Goal: Information Seeking & Learning: Check status

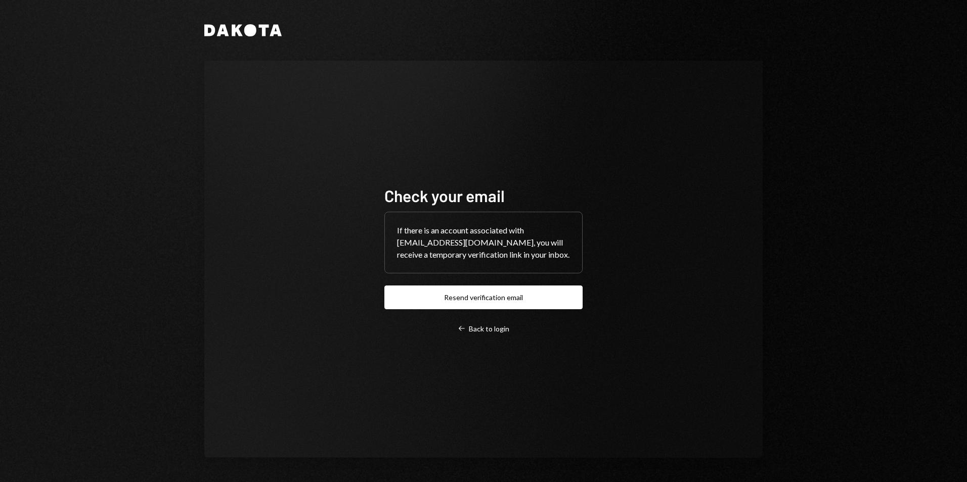
click at [441, 298] on button "Resend verification email" at bounding box center [483, 298] width 198 height 24
click at [488, 299] on button "Resend verification email" at bounding box center [483, 298] width 198 height 24
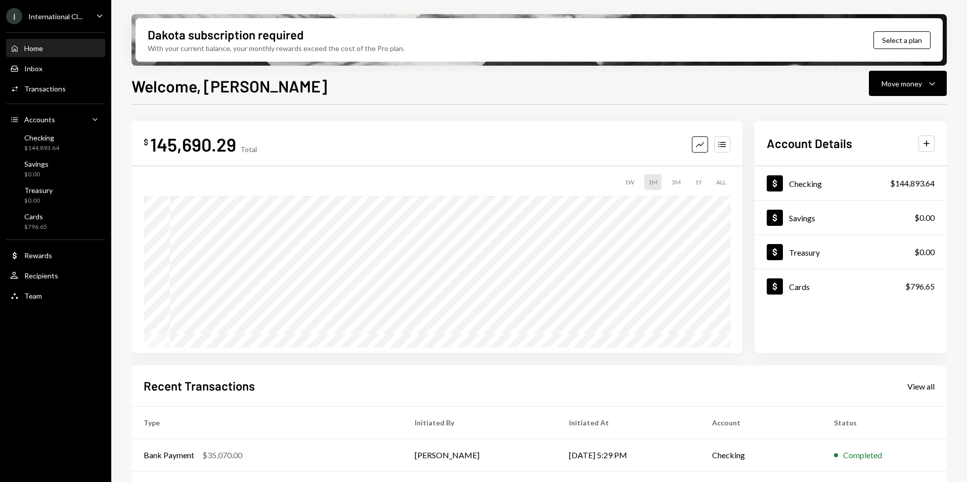
click at [60, 11] on div "I International Cl..." at bounding box center [44, 16] width 76 height 16
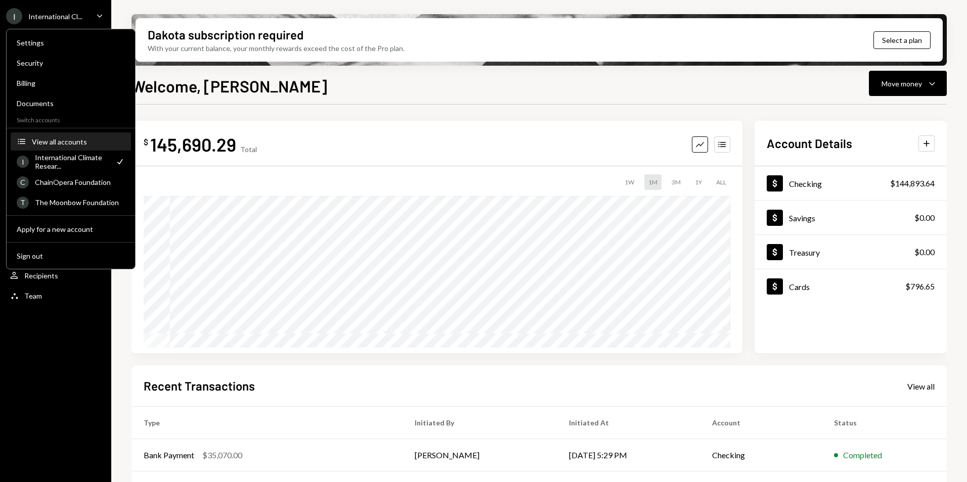
click at [51, 144] on div "View all accounts" at bounding box center [78, 142] width 93 height 9
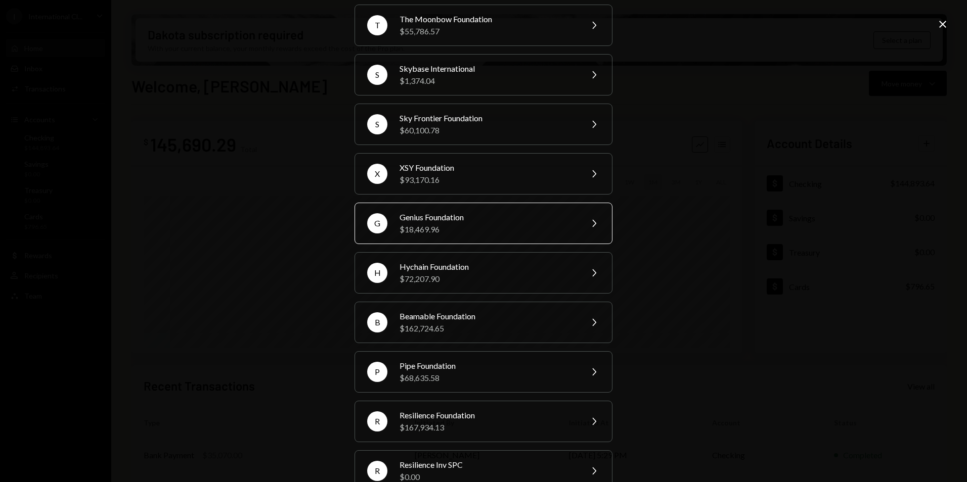
scroll to position [152, 0]
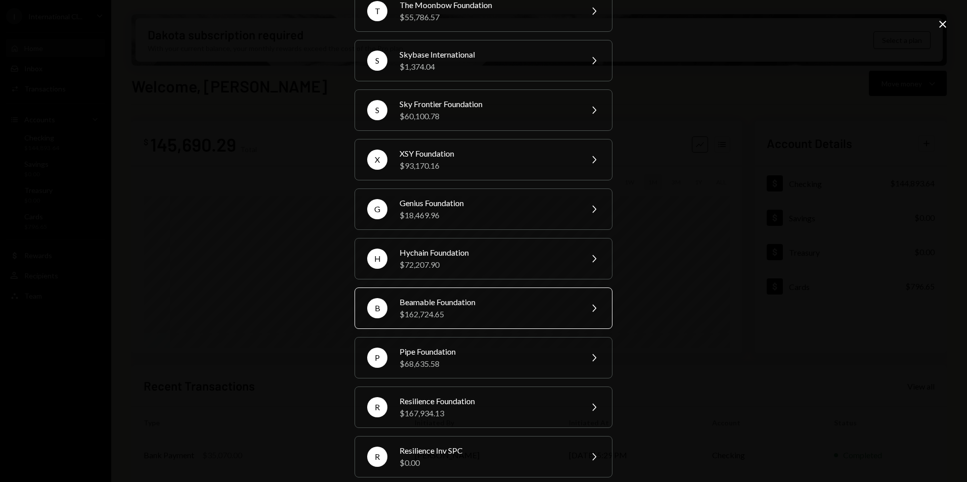
click at [440, 321] on div "$162,724.65" at bounding box center [487, 314] width 176 height 12
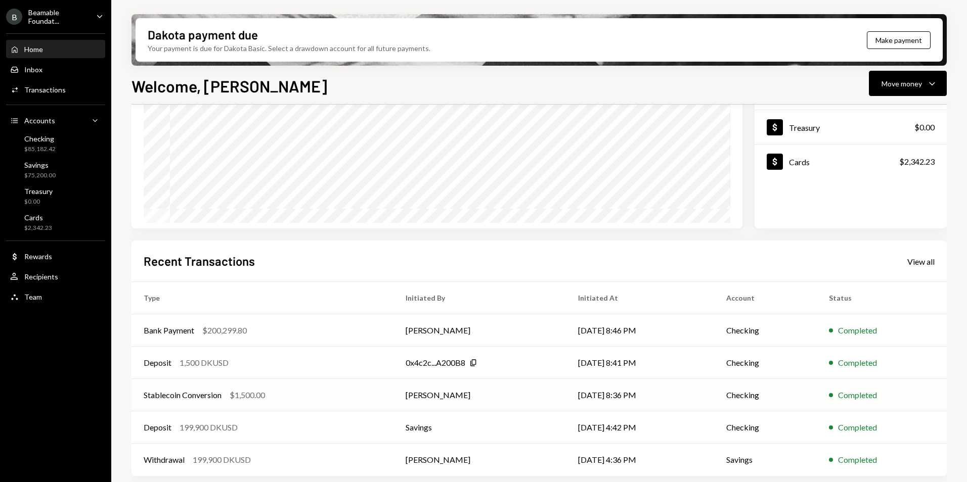
scroll to position [127, 0]
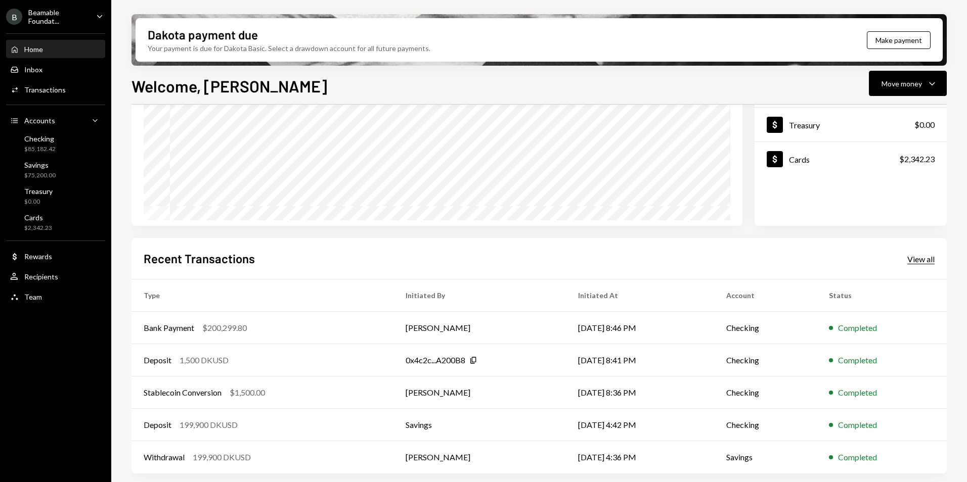
click at [921, 256] on div "View all" at bounding box center [920, 259] width 27 height 10
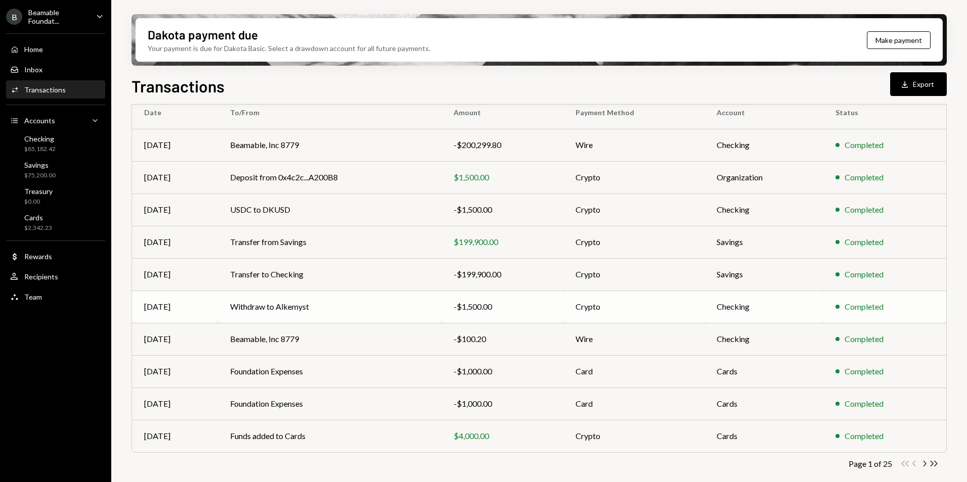
scroll to position [94, 0]
click at [924, 464] on icon "button" at bounding box center [924, 463] width 3 height 6
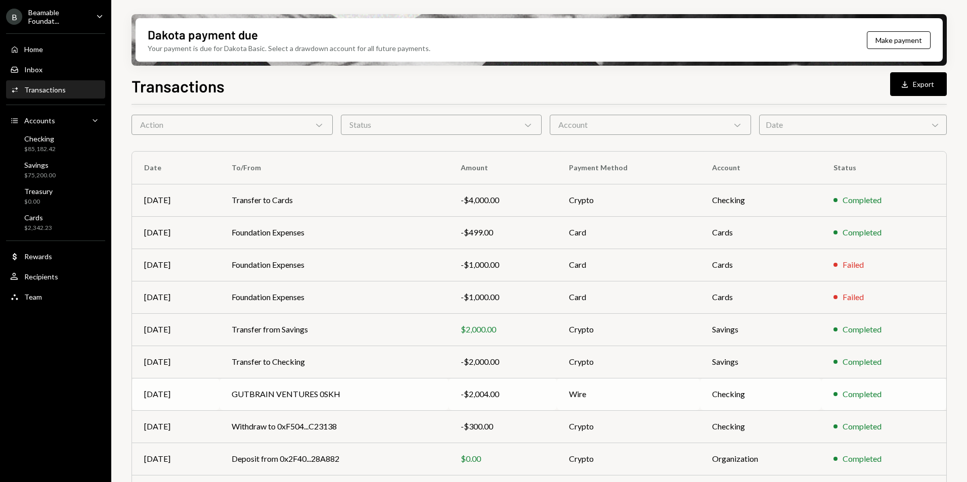
scroll to position [0, 0]
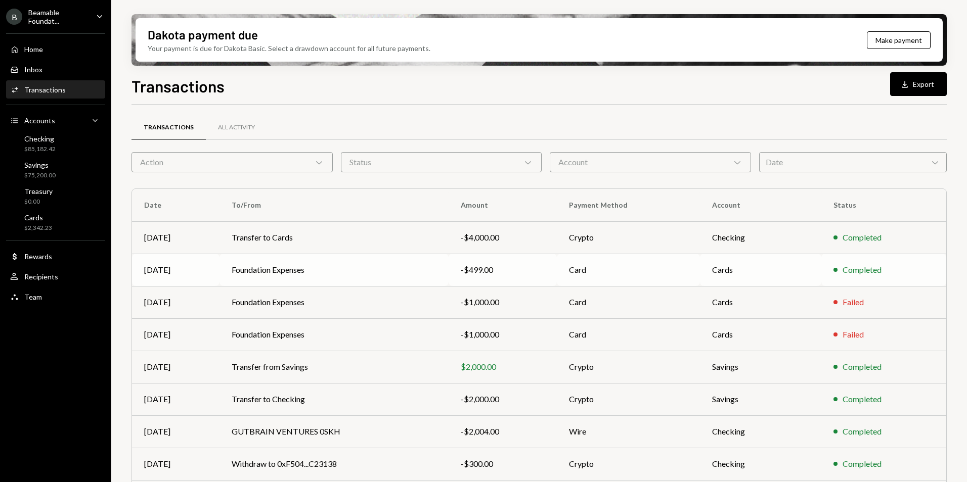
click at [773, 278] on td "Cards" at bounding box center [760, 270] width 121 height 32
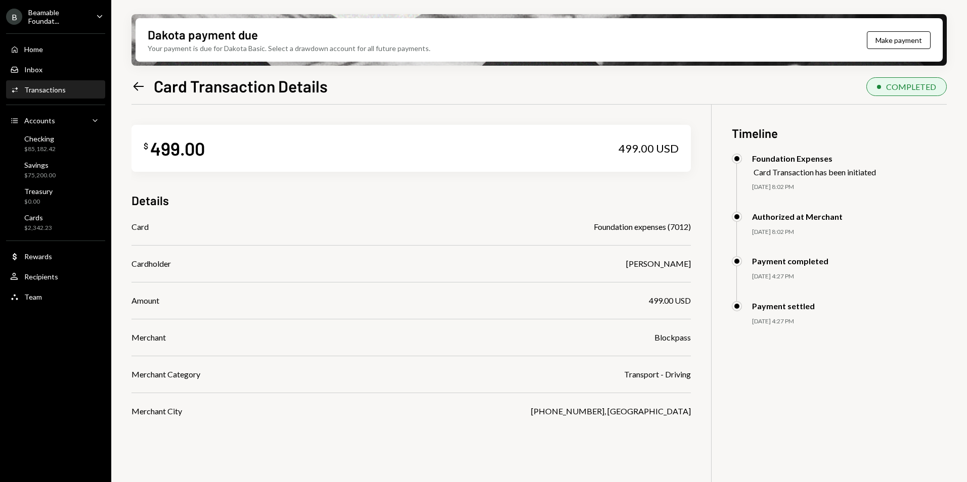
drag, startPoint x: 618, startPoint y: 262, endPoint x: 694, endPoint y: 263, distance: 75.3
click at [694, 263] on div "$ 499.00 499.00 USD Details Card Foundation expenses (7012) Cardholder LESTER D…" at bounding box center [538, 346] width 815 height 482
click at [450, 219] on div "$ 499.00 499.00 USD Details Card Foundation expenses (7012) Cardholder LESTER D…" at bounding box center [410, 261] width 559 height 313
click at [136, 86] on icon at bounding box center [138, 86] width 11 height 9
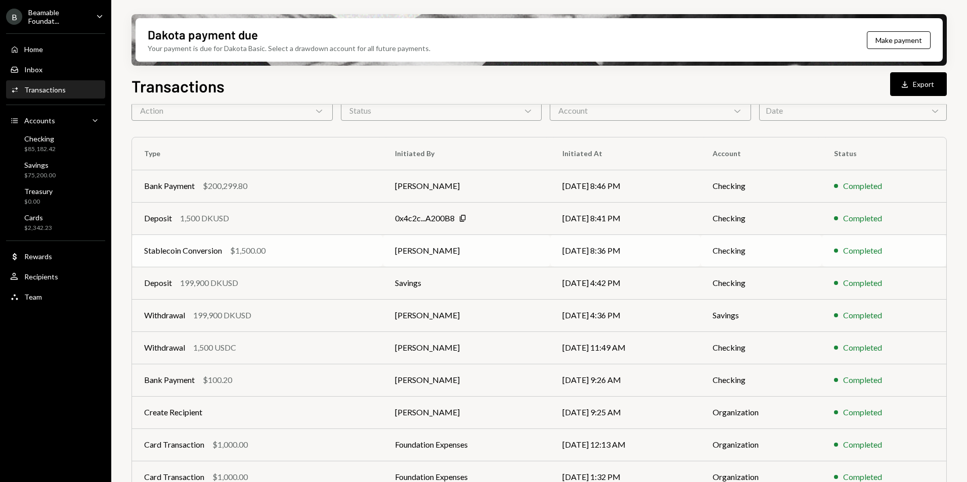
scroll to position [94, 0]
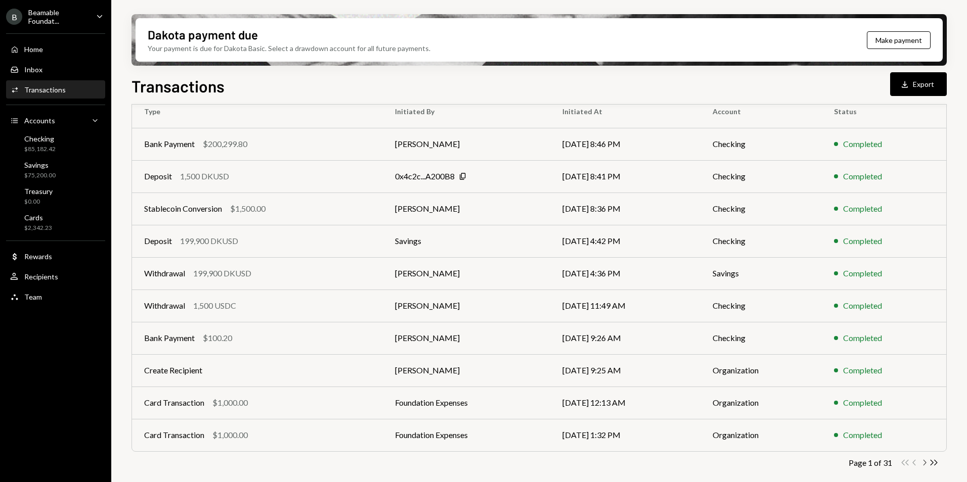
click at [924, 464] on icon "Chevron Right" at bounding box center [924, 463] width 10 height 10
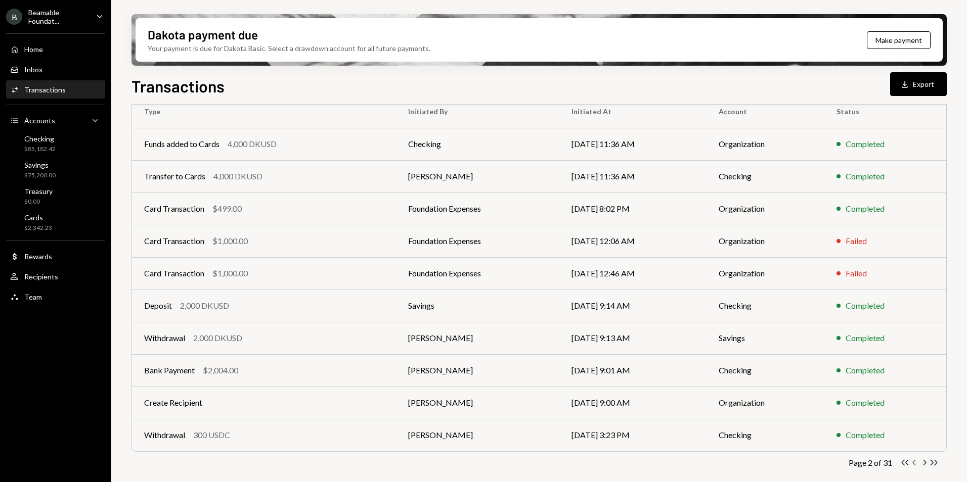
click at [914, 463] on icon "Chevron Left" at bounding box center [914, 463] width 10 height 10
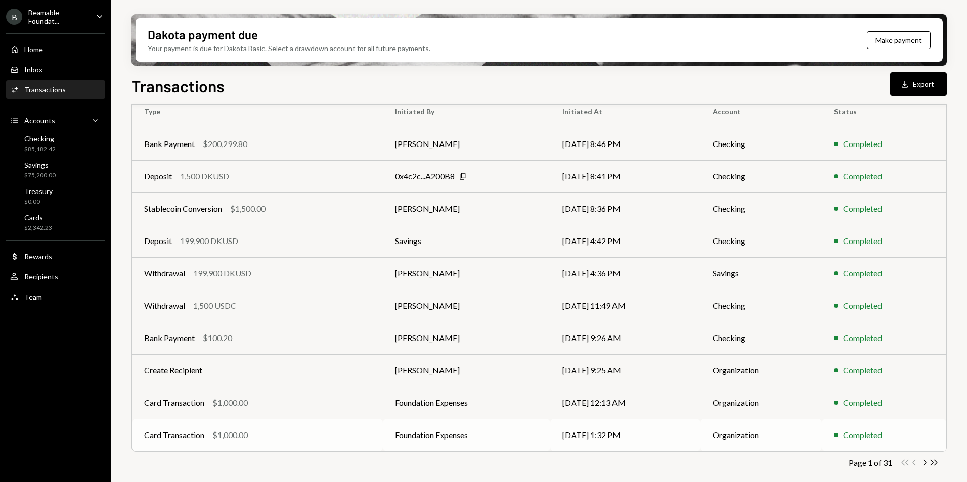
click at [268, 434] on div "Card Transaction $1,000.00" at bounding box center [257, 435] width 226 height 12
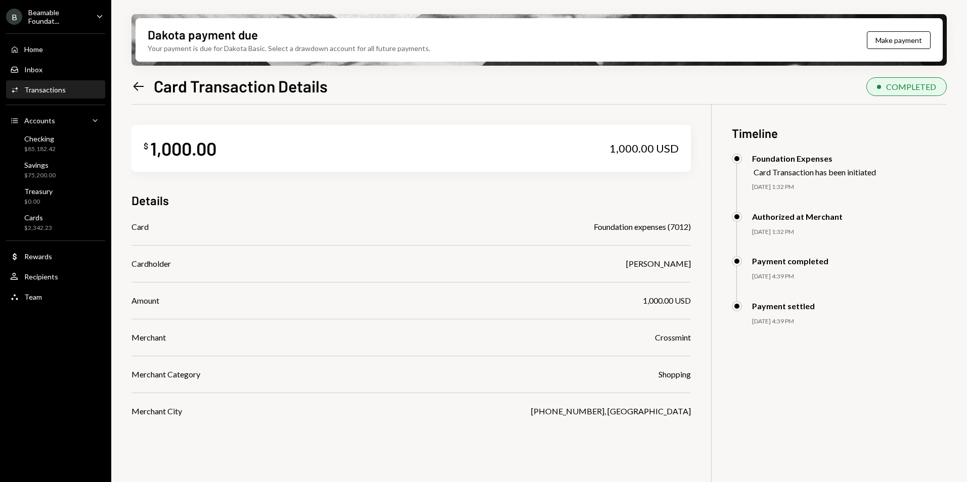
drag, startPoint x: 139, startPoint y: 86, endPoint x: 146, endPoint y: 86, distance: 7.6
click at [139, 86] on icon at bounding box center [138, 86] width 11 height 9
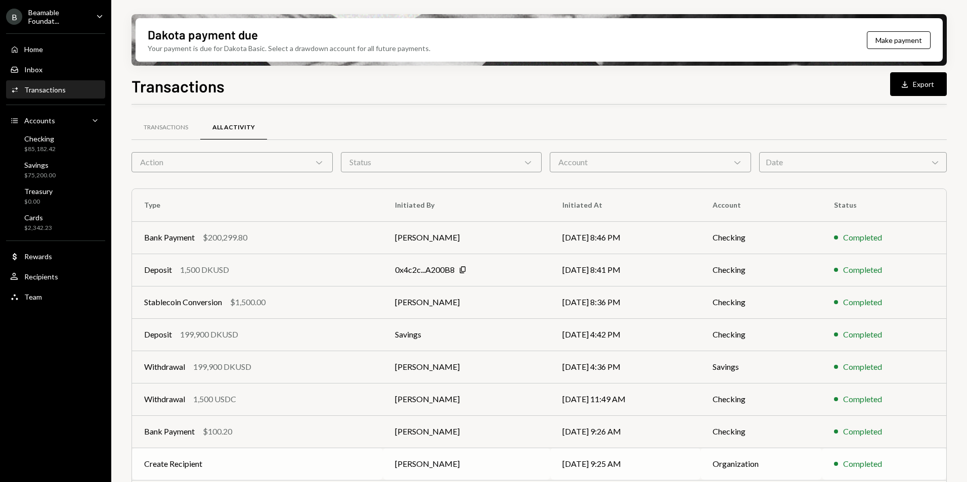
scroll to position [43, 0]
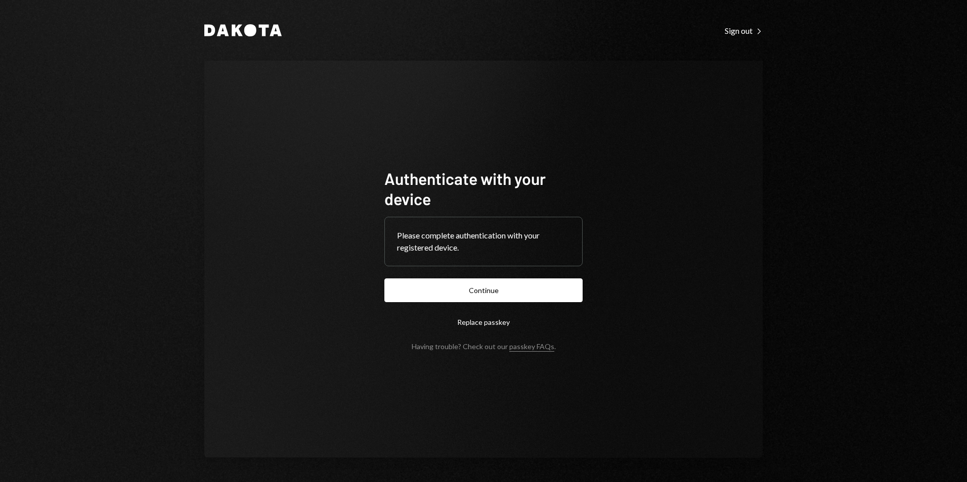
click at [471, 291] on button "Continue" at bounding box center [483, 291] width 198 height 24
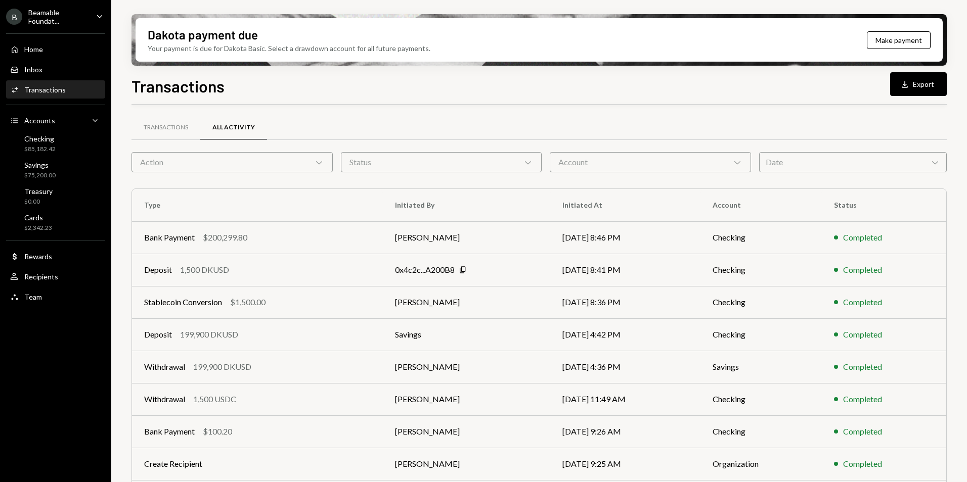
scroll to position [94, 0]
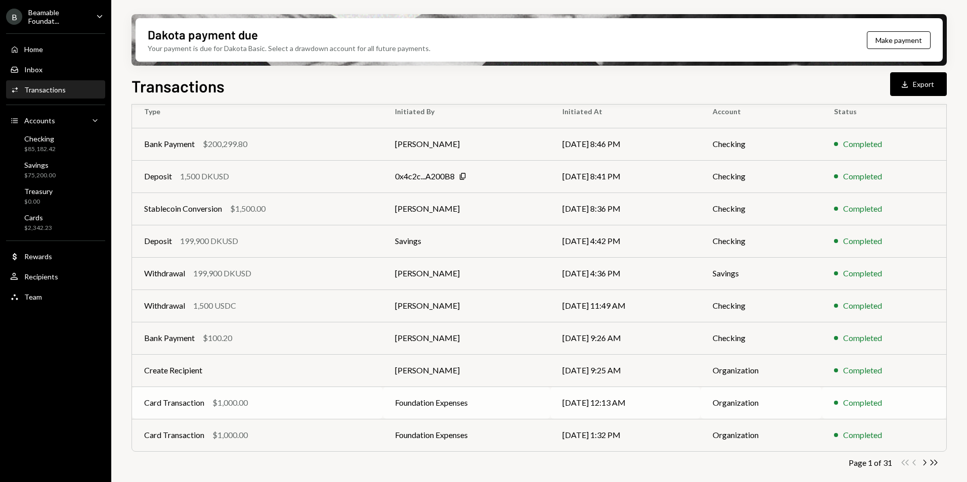
click at [402, 402] on td "Foundation Expenses" at bounding box center [466, 403] width 167 height 32
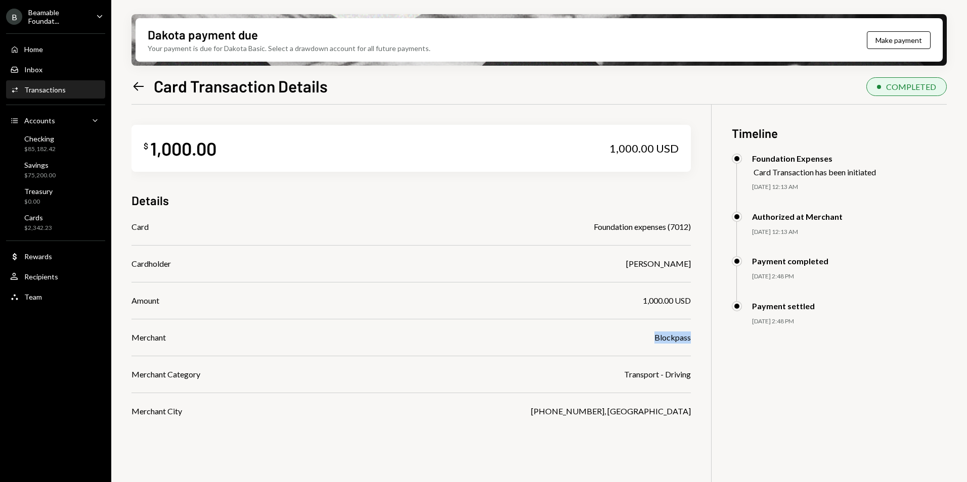
drag, startPoint x: 693, startPoint y: 340, endPoint x: 653, endPoint y: 342, distance: 40.0
click at [653, 342] on div "$ 1,000.00 1,000.00 USD Details Card Foundation expenses (7012) Cardholder LEST…" at bounding box center [538, 346] width 815 height 482
drag, startPoint x: 653, startPoint y: 342, endPoint x: 644, endPoint y: 377, distance: 36.7
click at [648, 376] on div "Transport - Driving" at bounding box center [657, 375] width 67 height 12
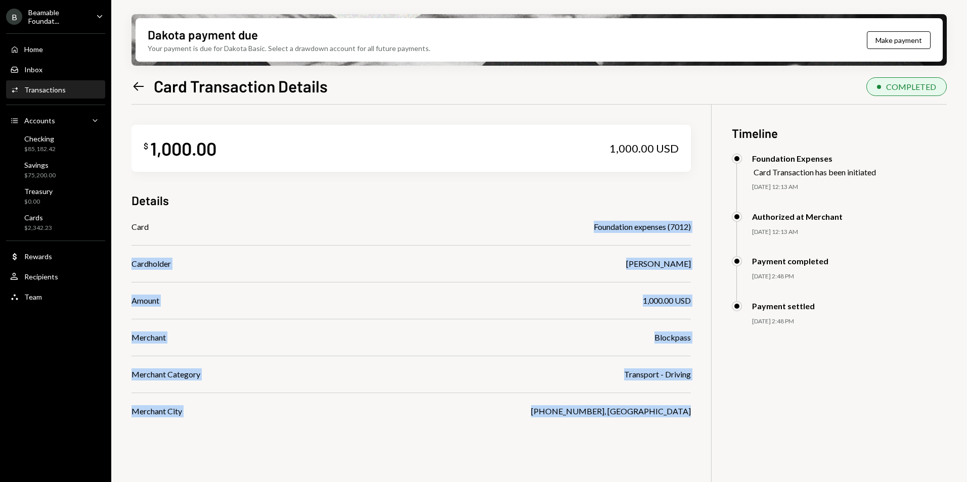
drag, startPoint x: 590, startPoint y: 227, endPoint x: 706, endPoint y: 225, distance: 115.8
click at [706, 225] on div "$ 1,000.00 1,000.00 USD Details Card Foundation expenses (7012) Cardholder LEST…" at bounding box center [538, 346] width 815 height 482
drag, startPoint x: 706, startPoint y: 225, endPoint x: 663, endPoint y: 362, distance: 143.1
click at [663, 362] on div "Card Foundation expenses (7012) Cardholder LESTER DE LEON Amount 1,000.00 USD M…" at bounding box center [410, 319] width 559 height 197
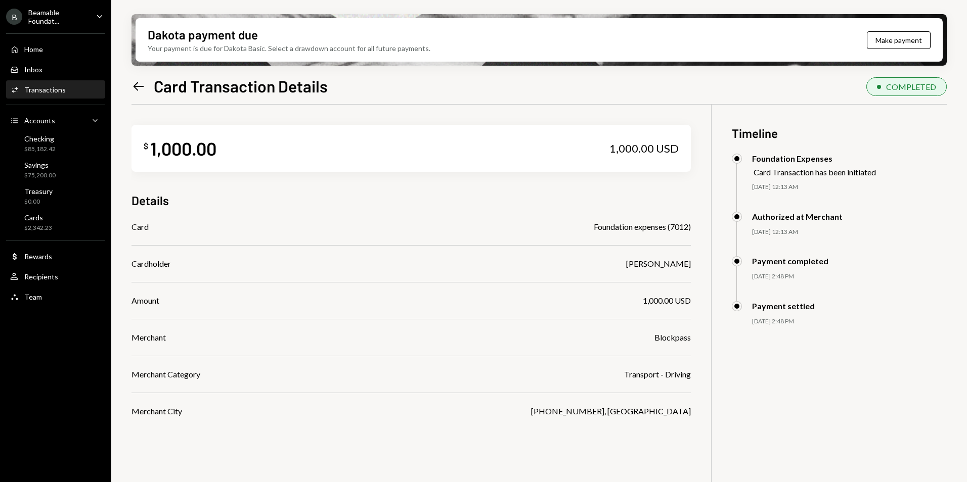
click at [545, 292] on div "Card Foundation expenses (7012) Cardholder LESTER DE LEON Amount 1,000.00 USD M…" at bounding box center [410, 319] width 559 height 197
click at [137, 89] on icon at bounding box center [138, 86] width 11 height 9
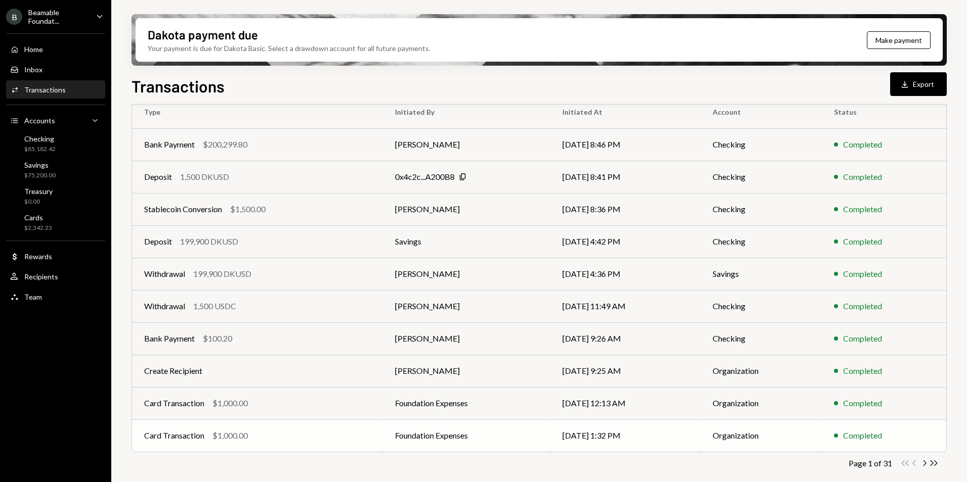
scroll to position [94, 0]
click at [346, 338] on div "Bank Payment $100.20" at bounding box center [257, 338] width 226 height 12
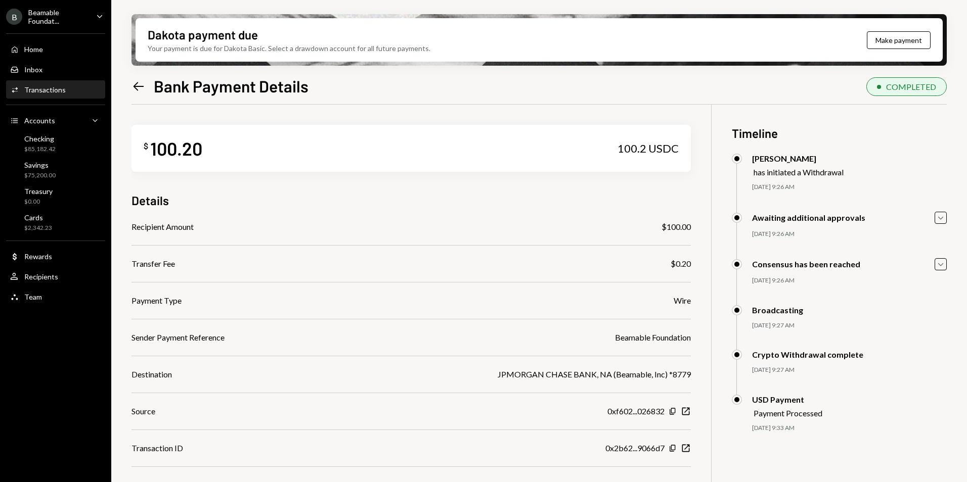
click at [137, 87] on icon "Left Arrow" at bounding box center [138, 86] width 14 height 14
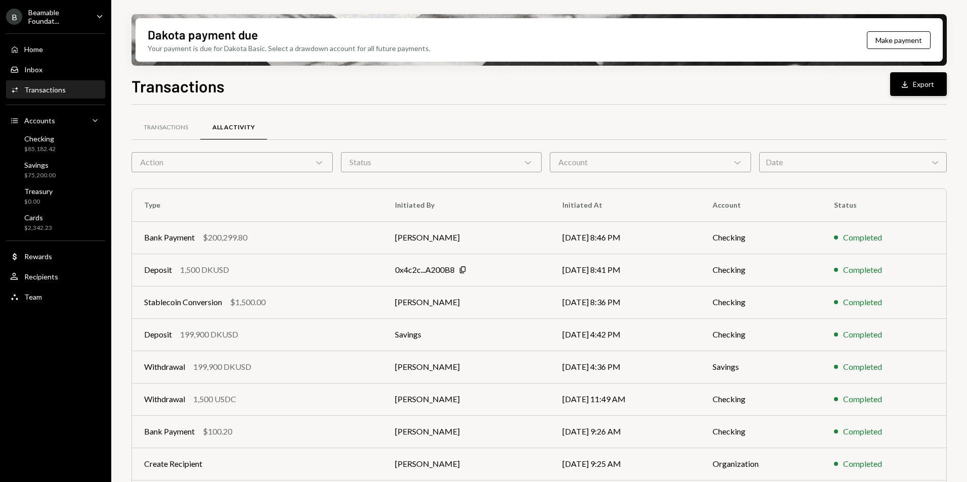
drag, startPoint x: 918, startPoint y: 88, endPoint x: 806, endPoint y: 120, distance: 116.2
click at [918, 87] on button "Download Export" at bounding box center [918, 84] width 57 height 24
click at [644, 86] on div "Transactions Download Export" at bounding box center [538, 85] width 815 height 22
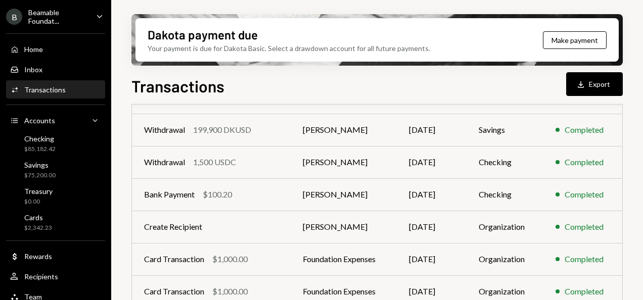
scroll to position [275, 0]
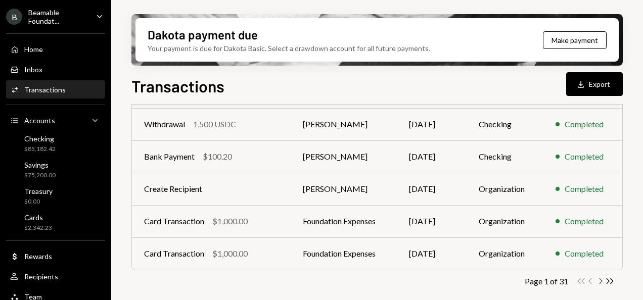
click at [603, 282] on icon "Chevron Right" at bounding box center [601, 282] width 10 height 10
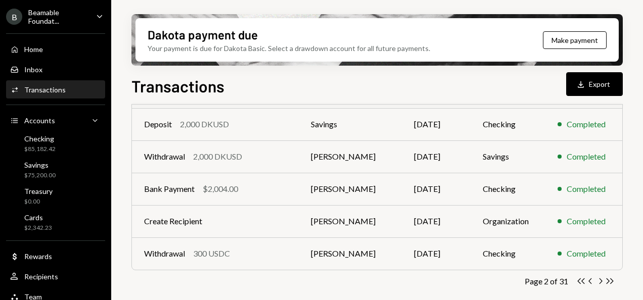
scroll to position [0, 0]
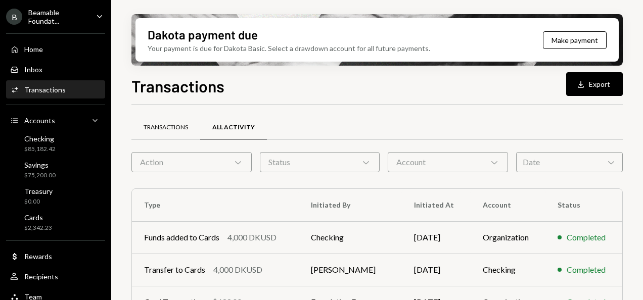
click at [166, 117] on div "Transactions" at bounding box center [165, 128] width 69 height 24
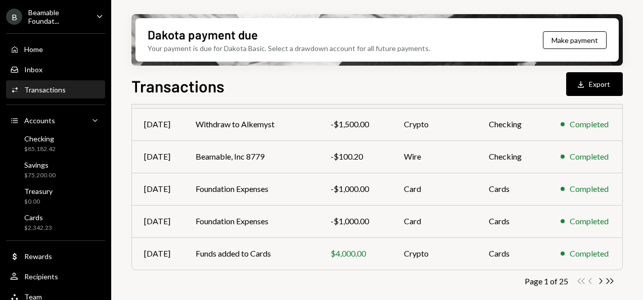
scroll to position [275, 0]
click at [598, 282] on icon "Chevron Right" at bounding box center [601, 282] width 10 height 10
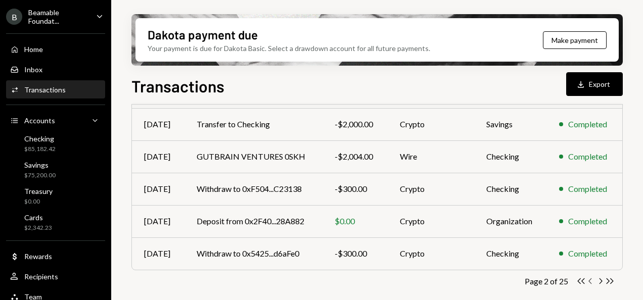
click at [592, 282] on icon "Chevron Left" at bounding box center [591, 282] width 10 height 10
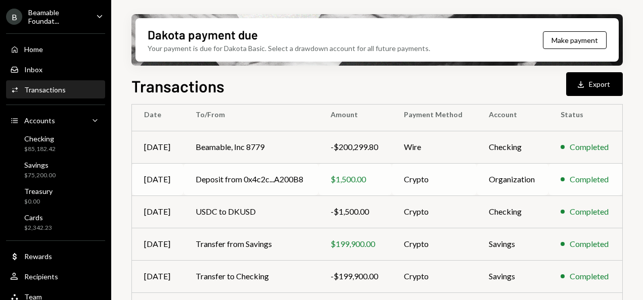
scroll to position [0, 0]
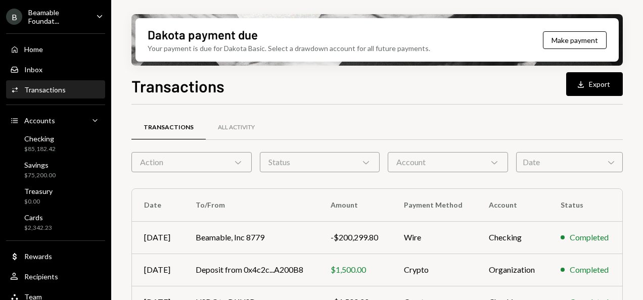
click at [57, 19] on div "Beamable Foundat..." at bounding box center [58, 16] width 60 height 17
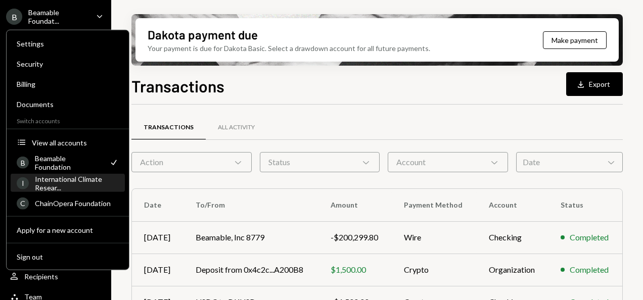
click at [64, 186] on div "International Climate Resear..." at bounding box center [77, 182] width 84 height 17
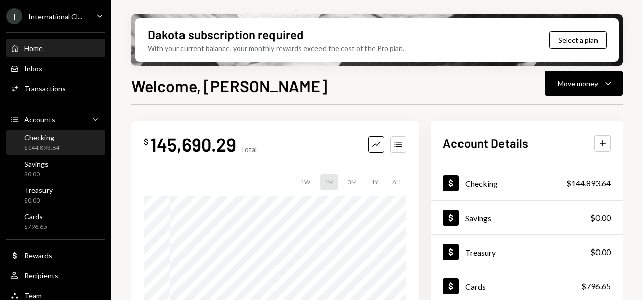
click at [50, 138] on div "Checking" at bounding box center [41, 137] width 35 height 9
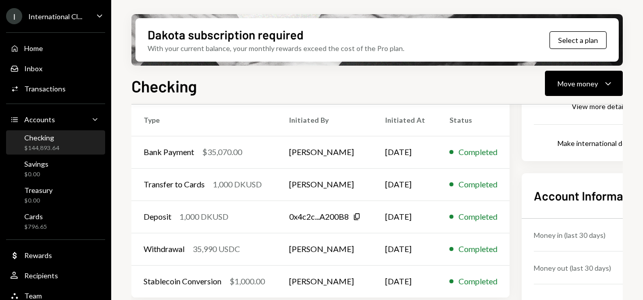
scroll to position [225, 0]
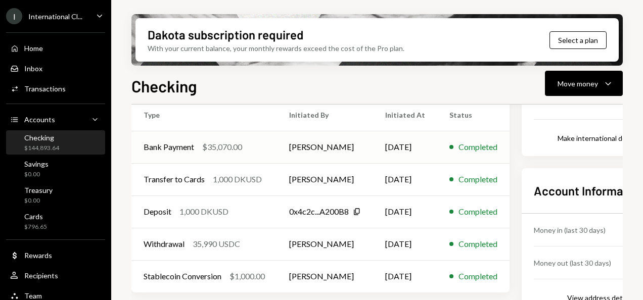
click at [265, 145] on div "Bank Payment $35,070.00" at bounding box center [204, 147] width 121 height 12
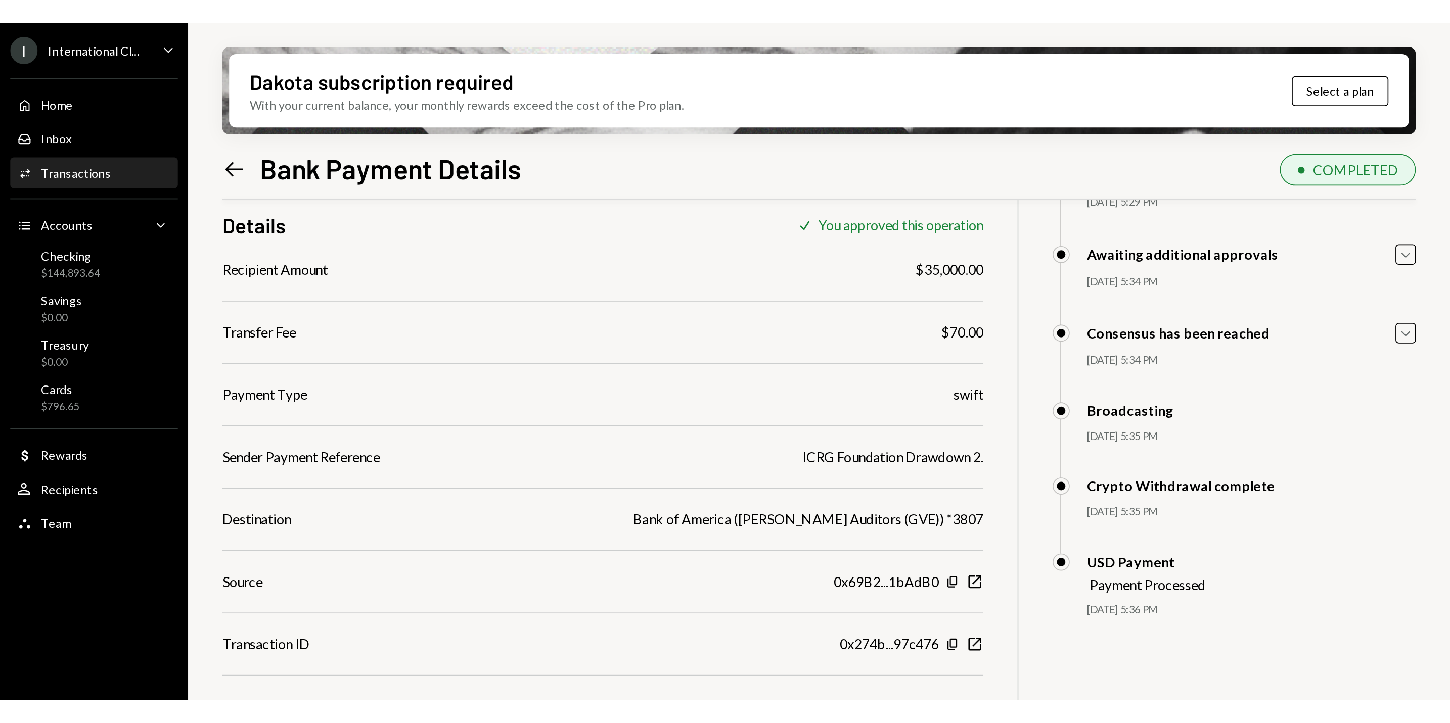
scroll to position [81, 0]
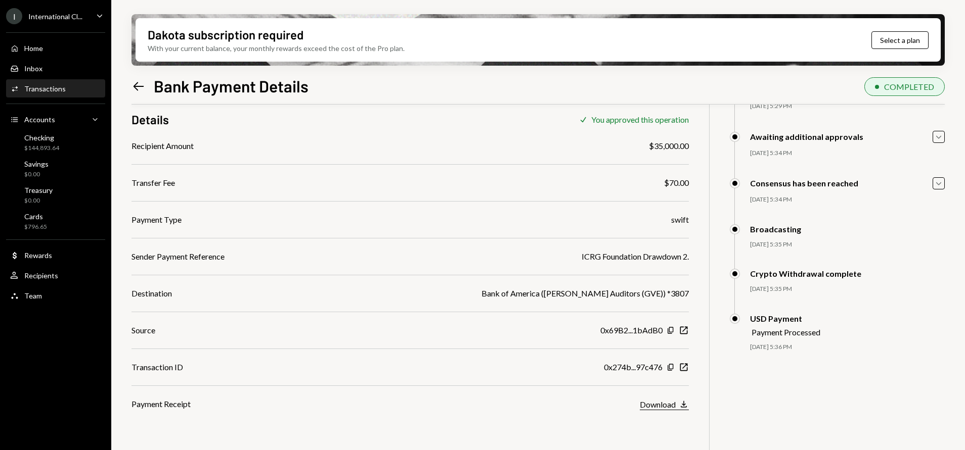
click at [643, 300] on div "Download" at bounding box center [657, 405] width 36 height 10
click at [489, 99] on div "Left Arrow Bank Payment Details COMPLETED $ 35,070.00 35,070 USDC Details Check…" at bounding box center [537, 292] width 813 height 436
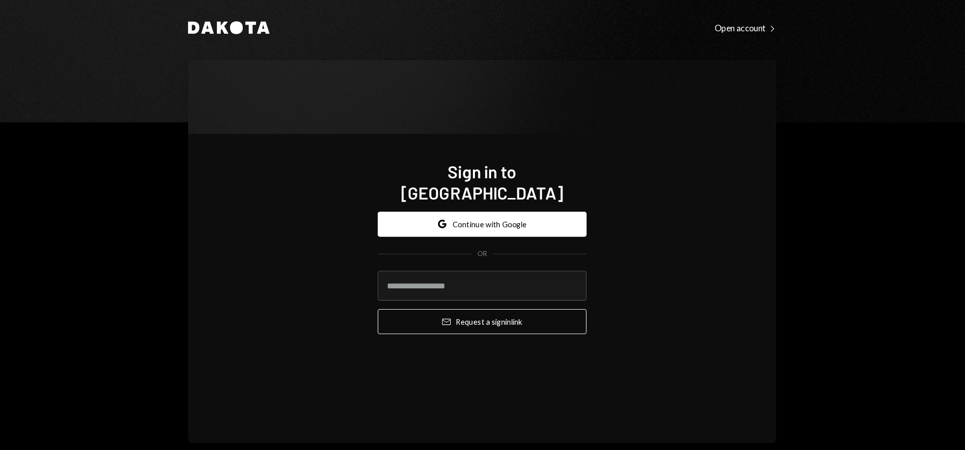
type input "**********"
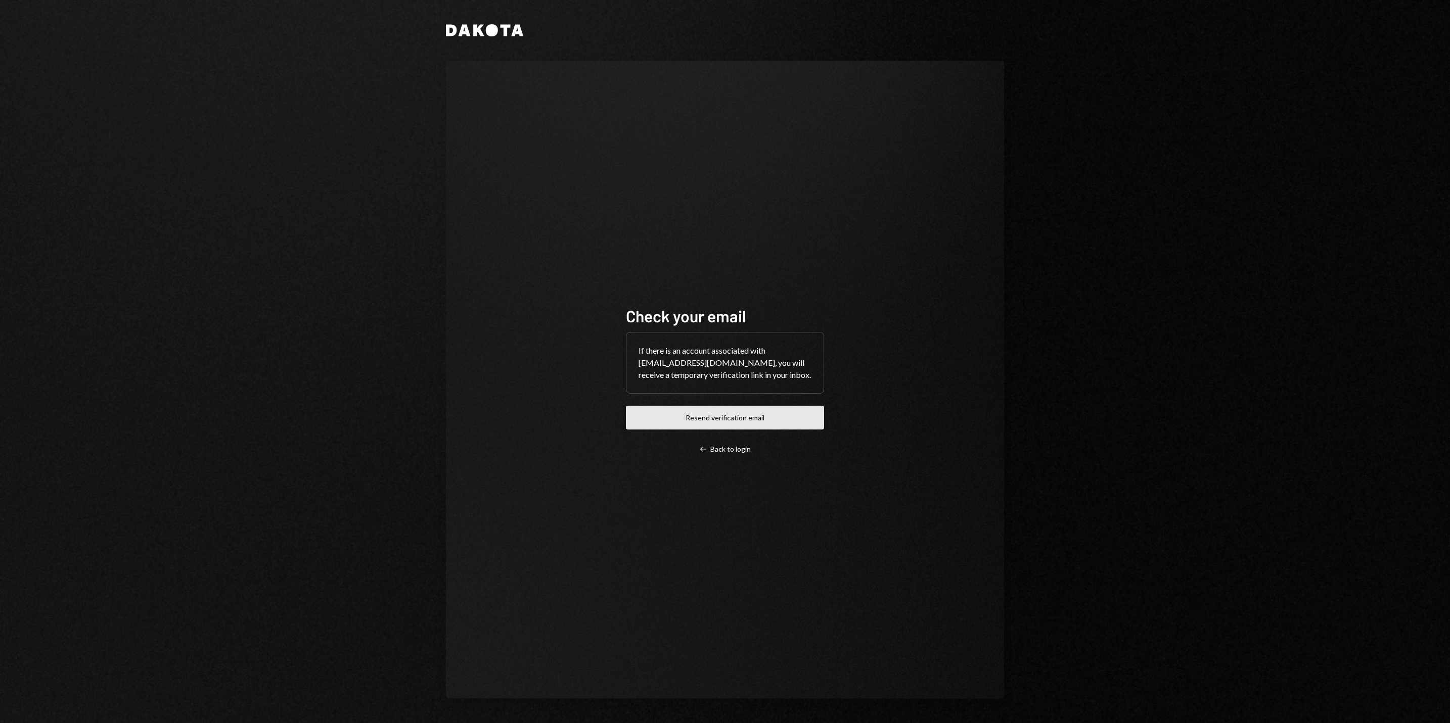
click at [729, 423] on button "Resend verification email" at bounding box center [725, 418] width 198 height 24
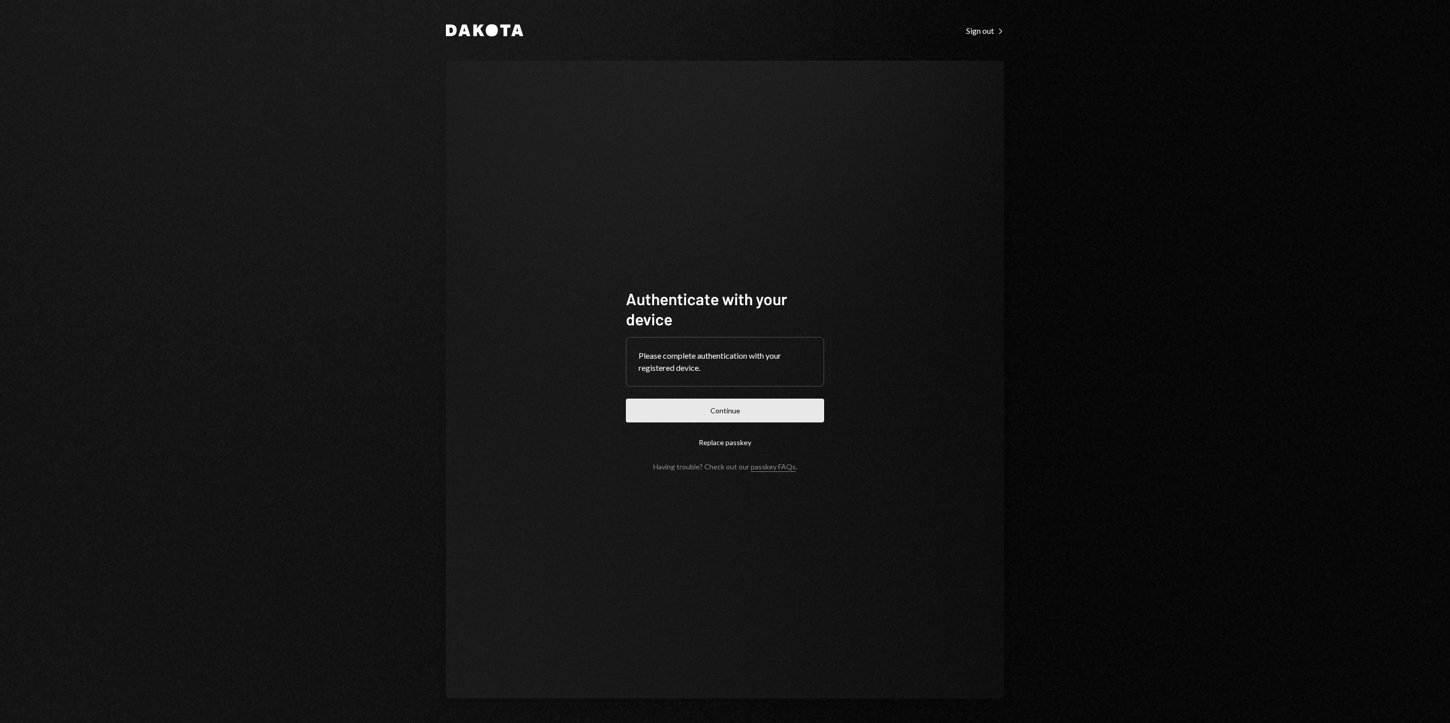
click at [707, 416] on button "Continue" at bounding box center [725, 411] width 198 height 24
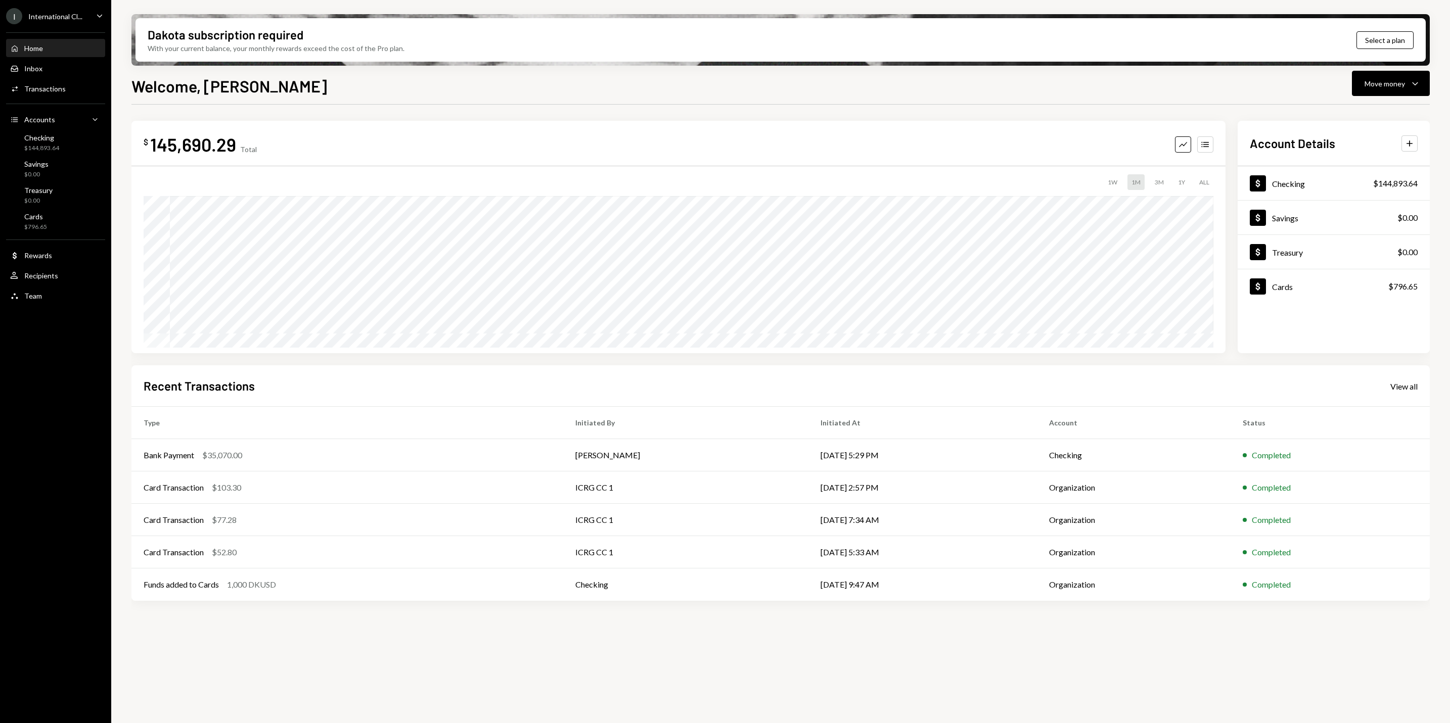
click at [55, 14] on div "International Cl..." at bounding box center [55, 16] width 54 height 9
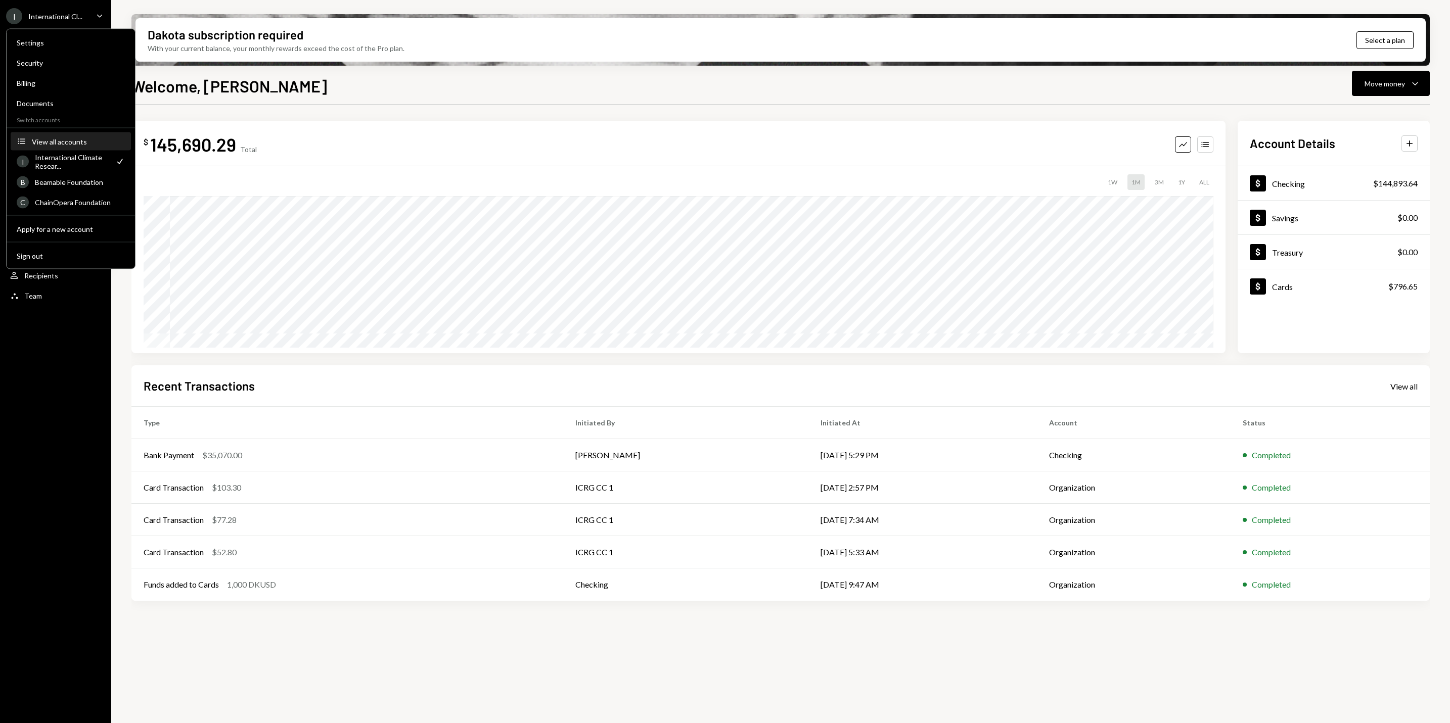
click at [43, 139] on div "View all accounts" at bounding box center [78, 141] width 93 height 9
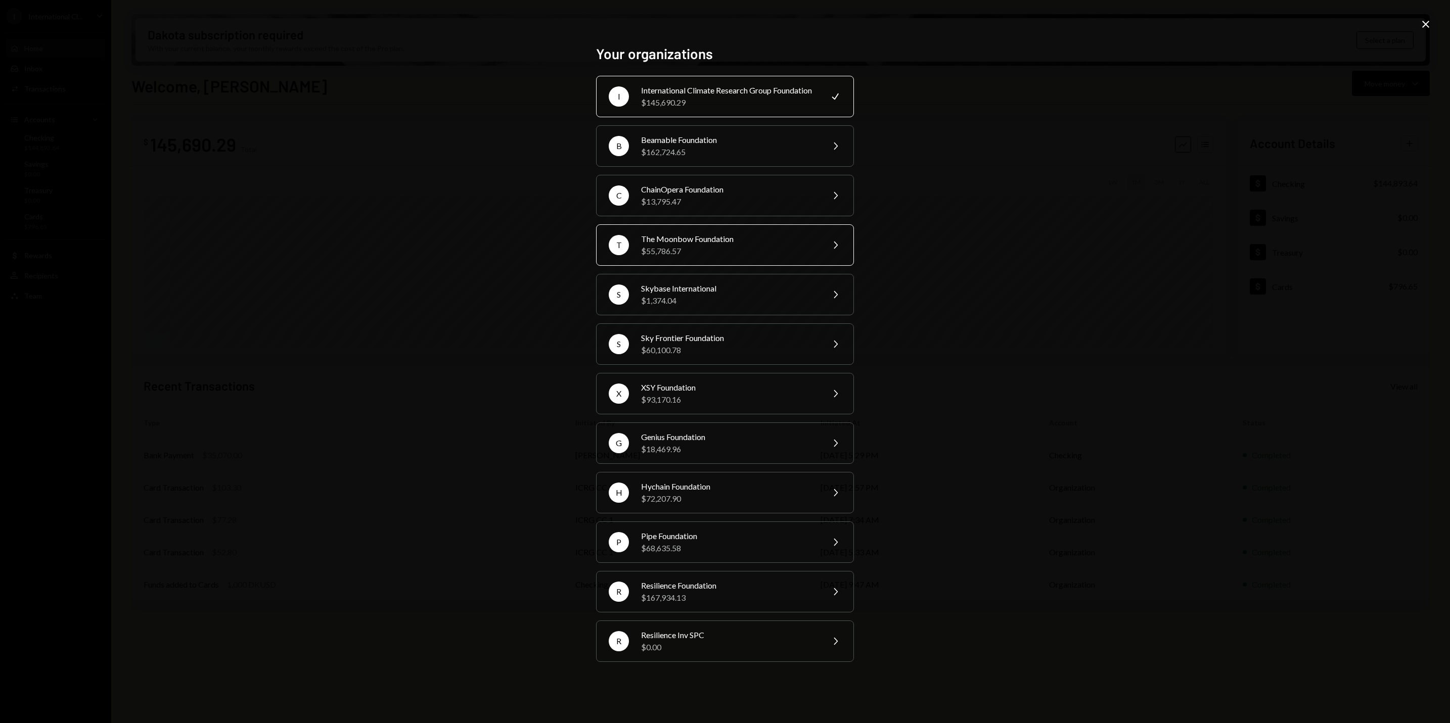
click at [689, 245] on div "The Moonbow Foundation" at bounding box center [729, 239] width 176 height 12
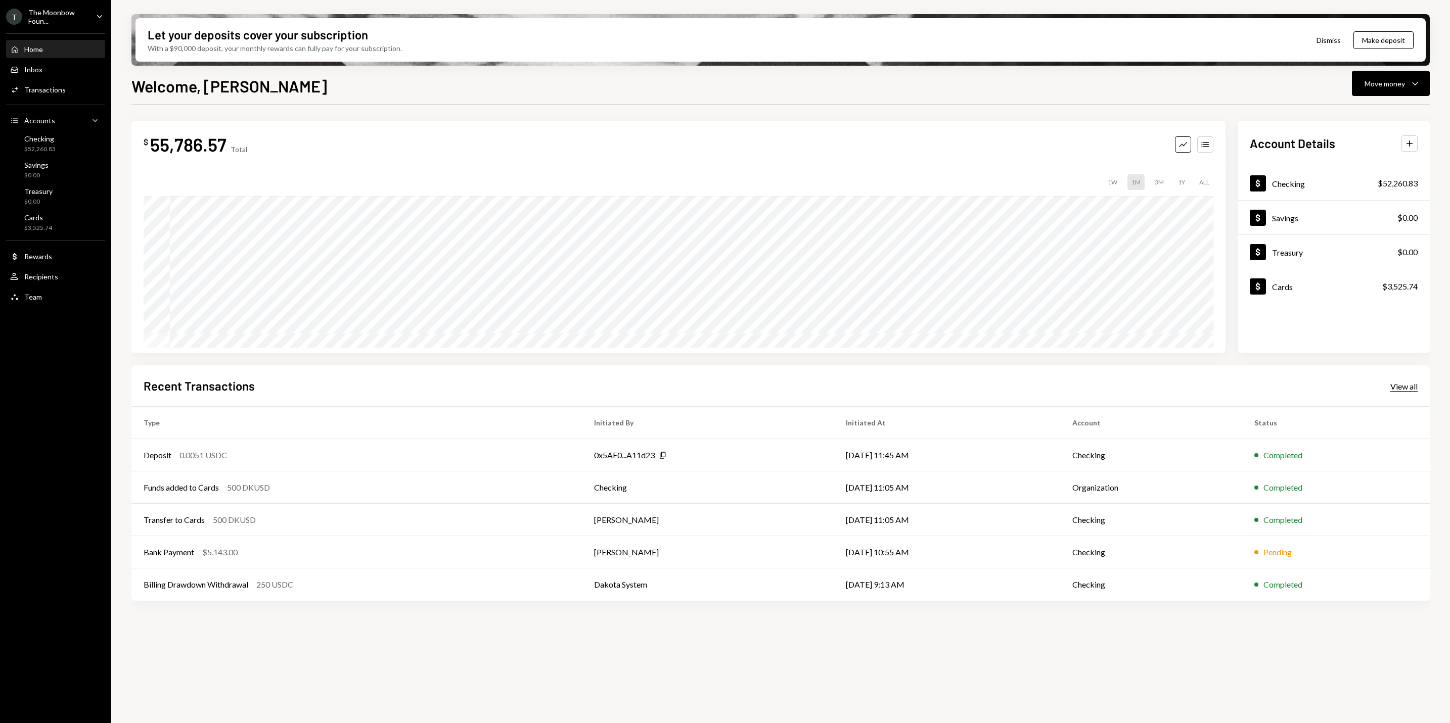
click at [1400, 386] on div "View all" at bounding box center [1403, 387] width 27 height 10
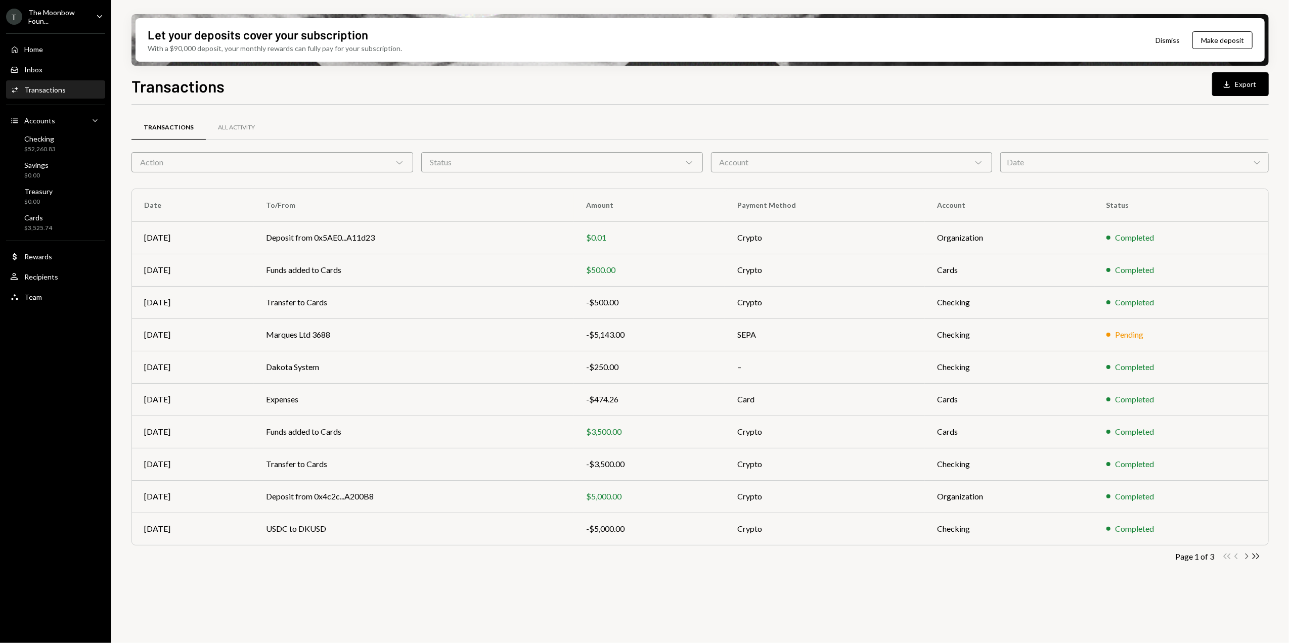
click at [1248, 558] on icon "Chevron Right" at bounding box center [1246, 557] width 10 height 10
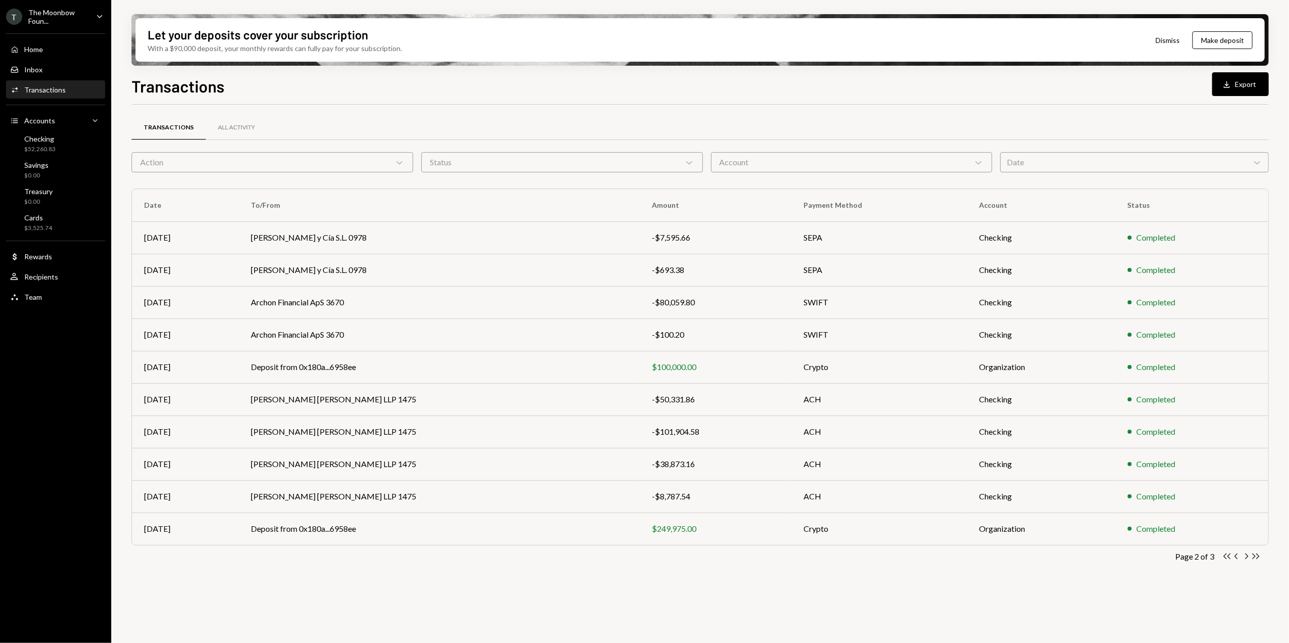
click at [1246, 559] on icon "button" at bounding box center [1246, 557] width 3 height 6
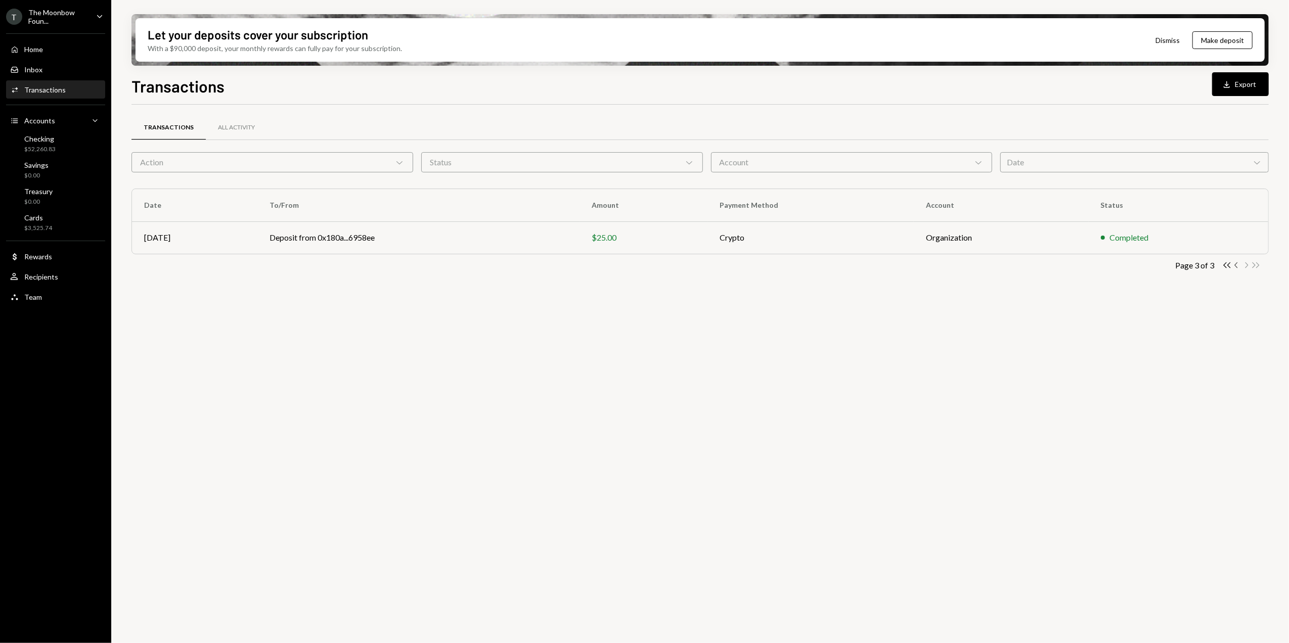
click at [1236, 264] on icon "Chevron Left" at bounding box center [1236, 265] width 10 height 10
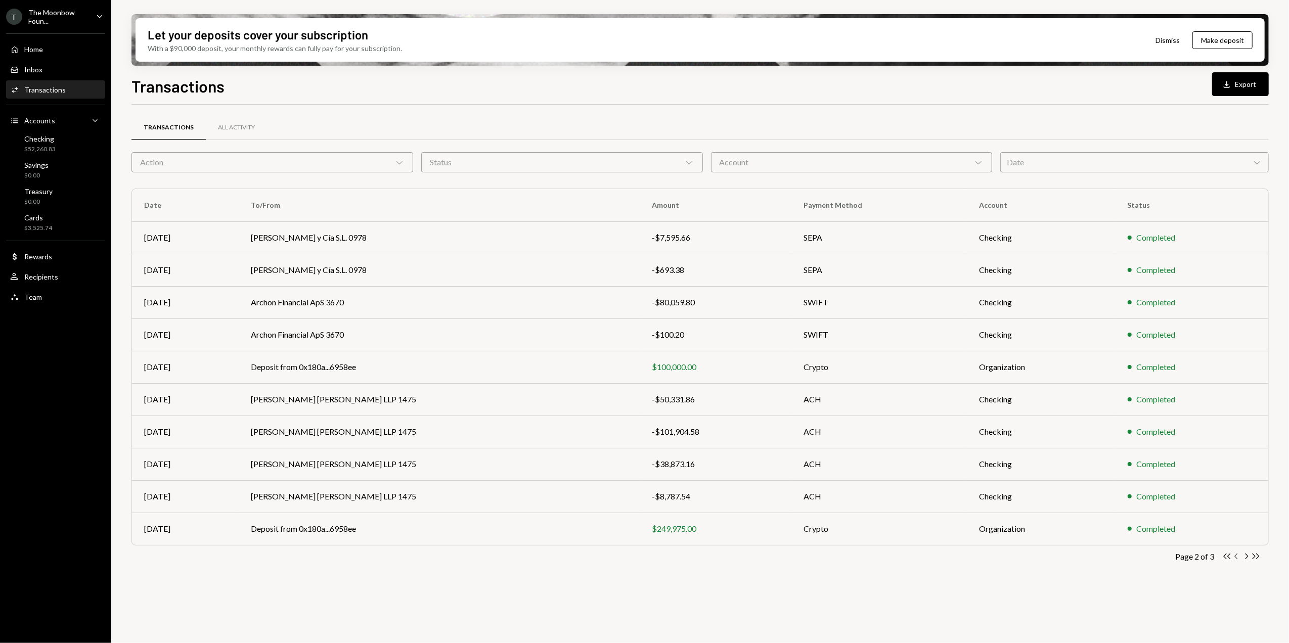
click at [1236, 558] on icon "Chevron Left" at bounding box center [1236, 557] width 10 height 10
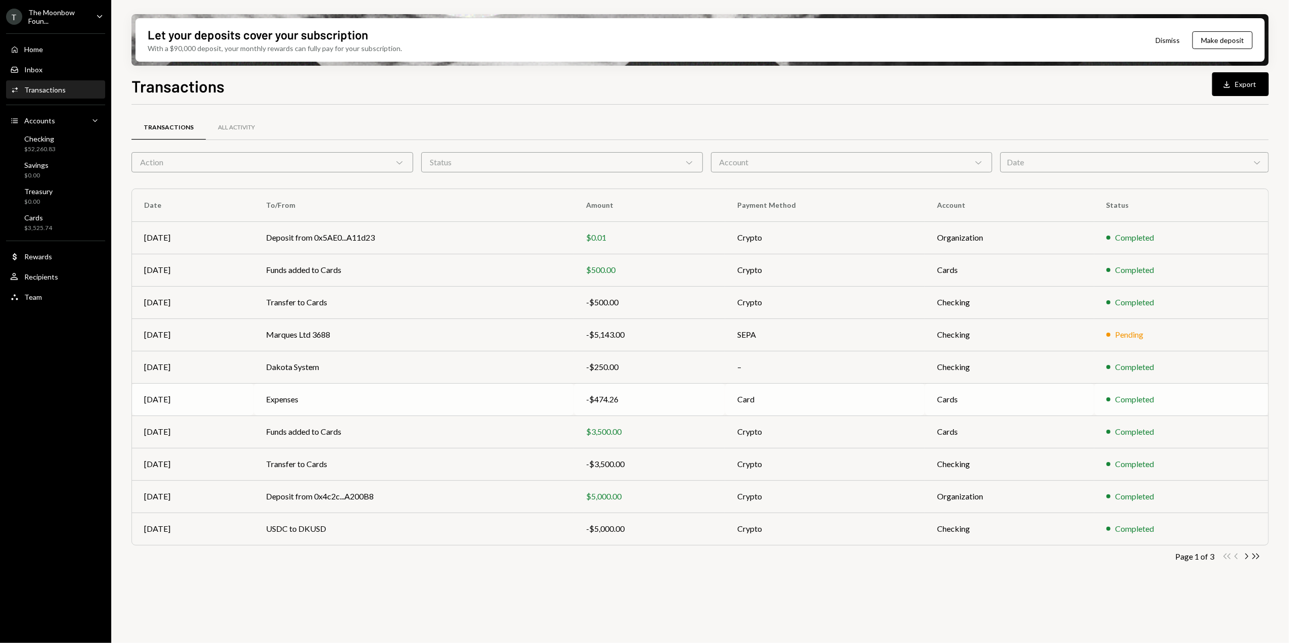
drag, startPoint x: 605, startPoint y: 401, endPoint x: 670, endPoint y: 397, distance: 65.4
click at [605, 401] on div "-$474.26" at bounding box center [649, 399] width 127 height 12
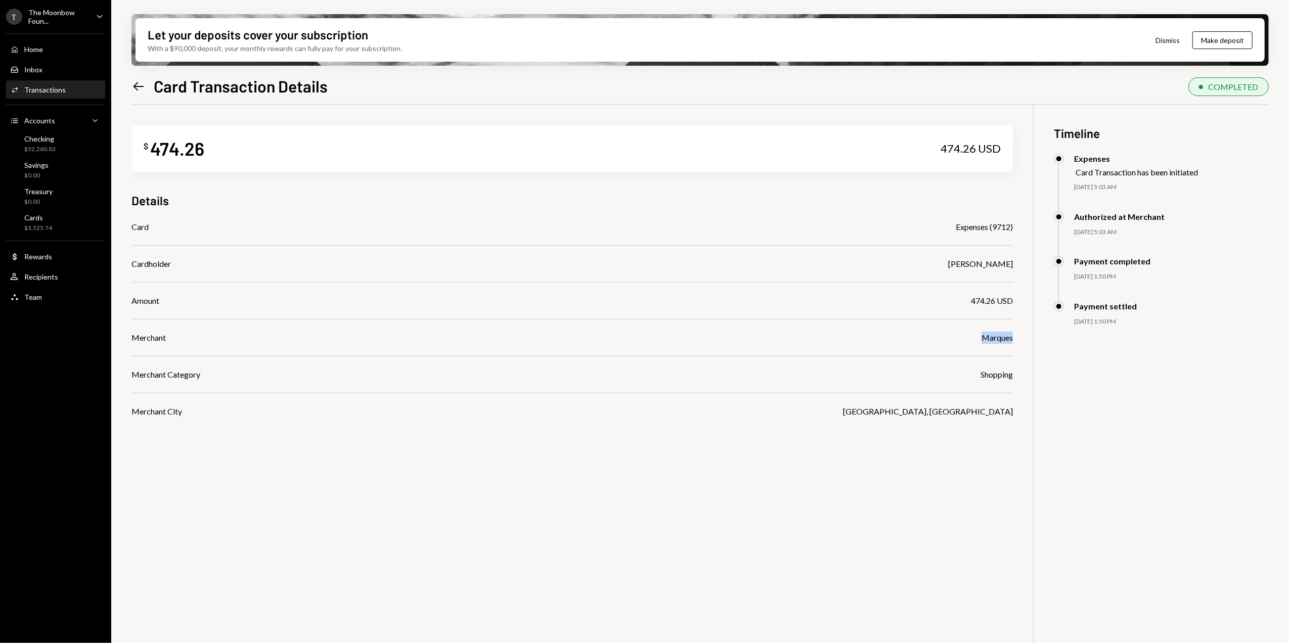
drag, startPoint x: 985, startPoint y: 338, endPoint x: 1020, endPoint y: 338, distance: 34.9
click at [1020, 338] on div "$ 474.26 474.26 USD Details Card Expenses (9712) Cardholder [PERSON_NAME] Amoun…" at bounding box center [699, 426] width 1137 height 643
copy div "Marques"
drag, startPoint x: 138, startPoint y: 87, endPoint x: 145, endPoint y: 93, distance: 8.9
click at [138, 87] on icon "Left Arrow" at bounding box center [138, 86] width 14 height 14
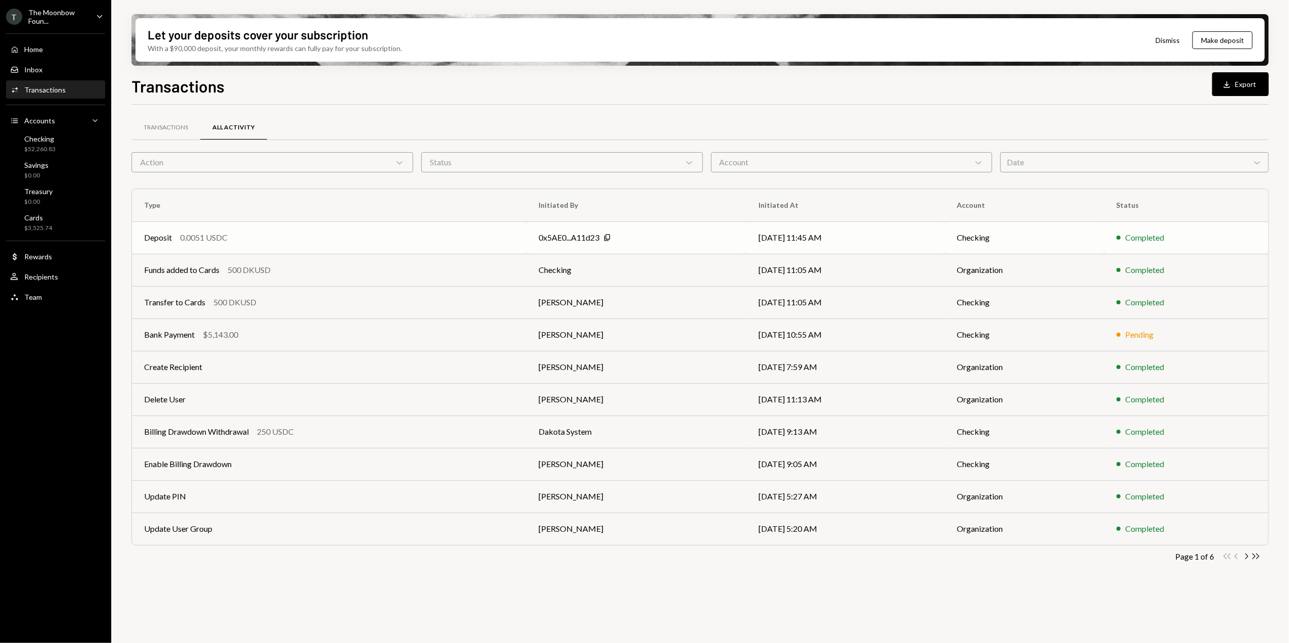
click at [389, 241] on div "Deposit 0.0051 USDC" at bounding box center [329, 238] width 370 height 12
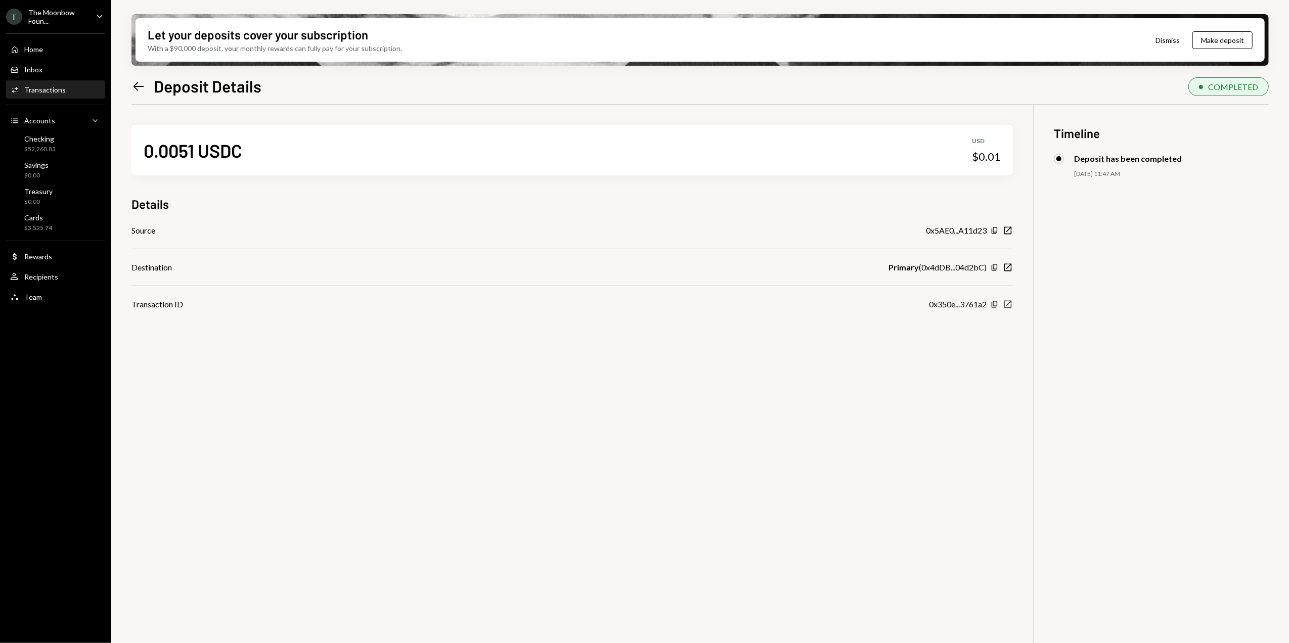
click at [1011, 304] on icon "New Window" at bounding box center [1007, 304] width 10 height 10
click at [134, 83] on icon "Left Arrow" at bounding box center [138, 86] width 14 height 14
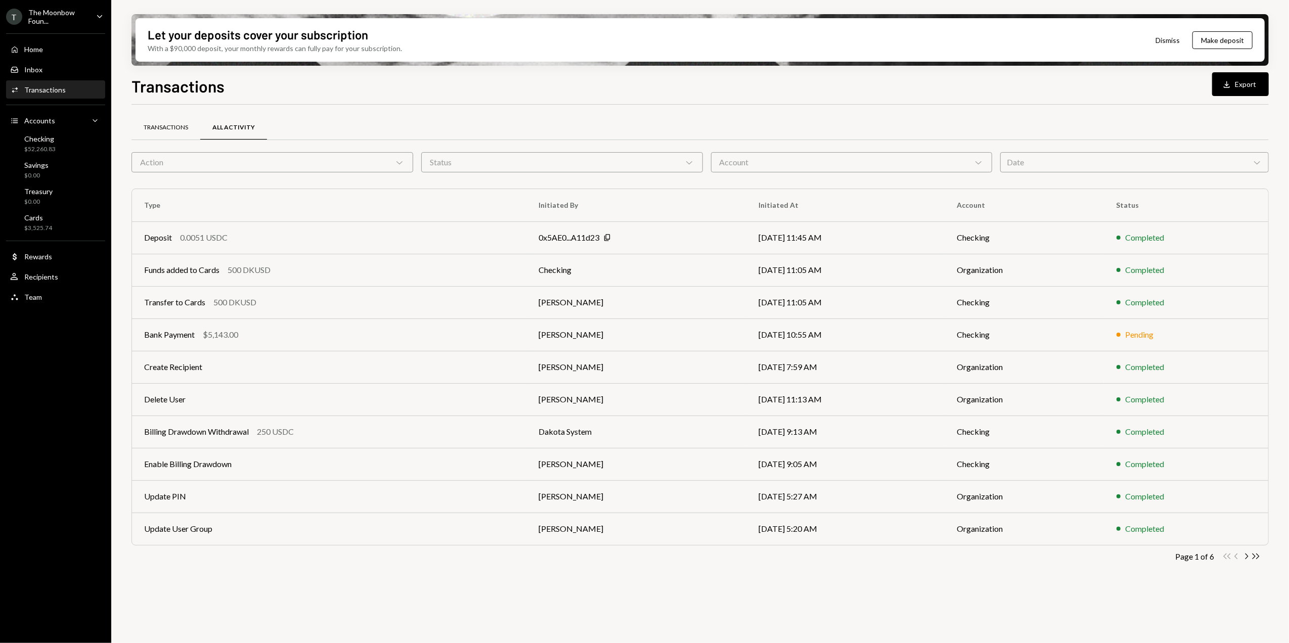
click at [160, 129] on div "Transactions" at bounding box center [166, 127] width 44 height 9
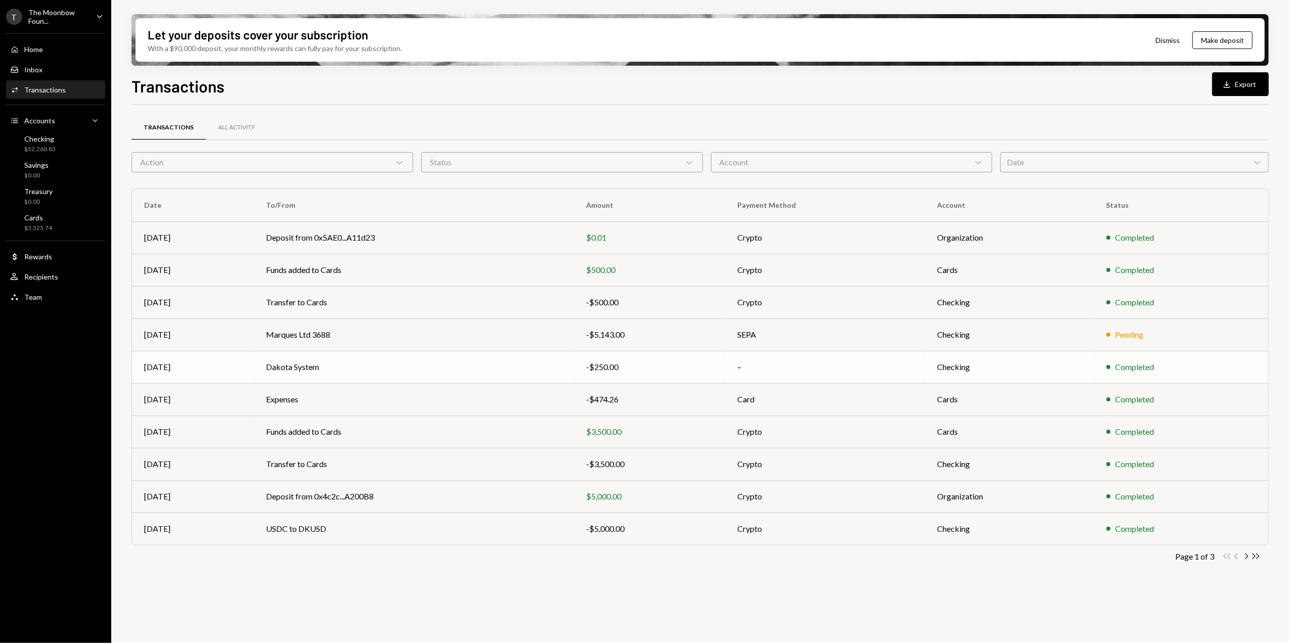
click at [713, 367] on div "-$250.00" at bounding box center [649, 367] width 127 height 12
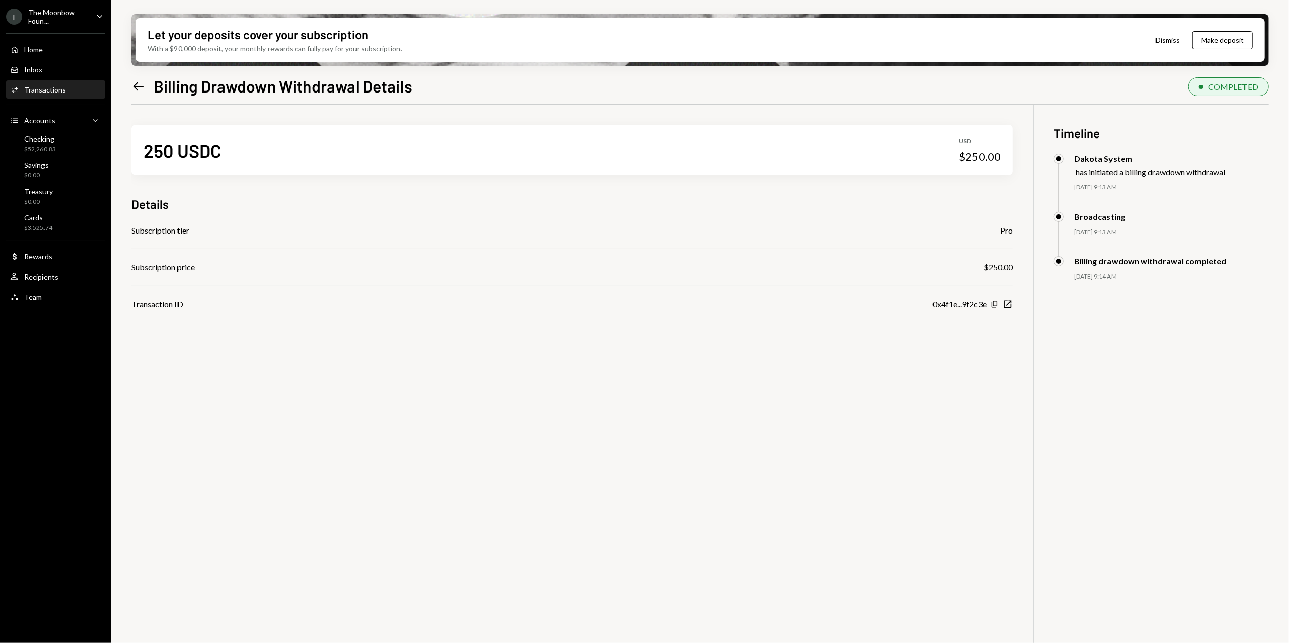
click at [138, 83] on icon "Left Arrow" at bounding box center [138, 86] width 14 height 14
